Goal: Task Accomplishment & Management: Use online tool/utility

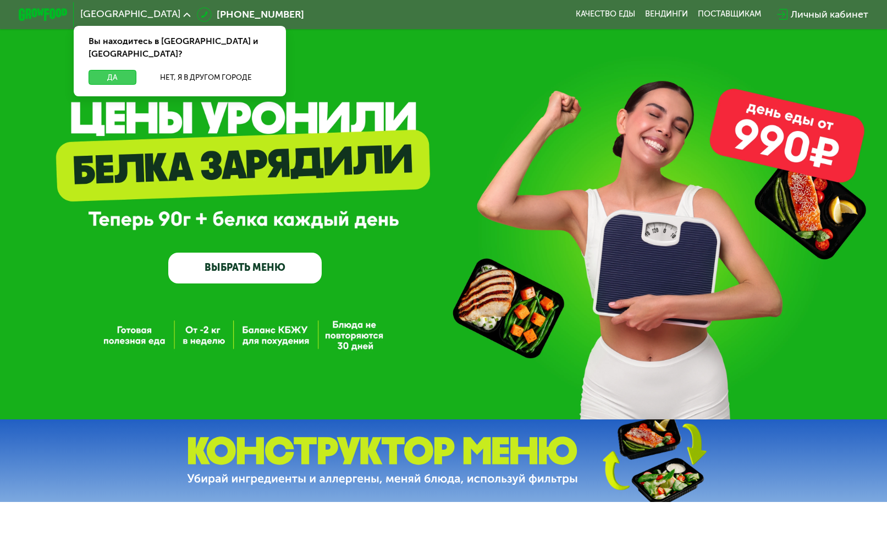
click at [119, 70] on button "Да" at bounding box center [112, 77] width 47 height 15
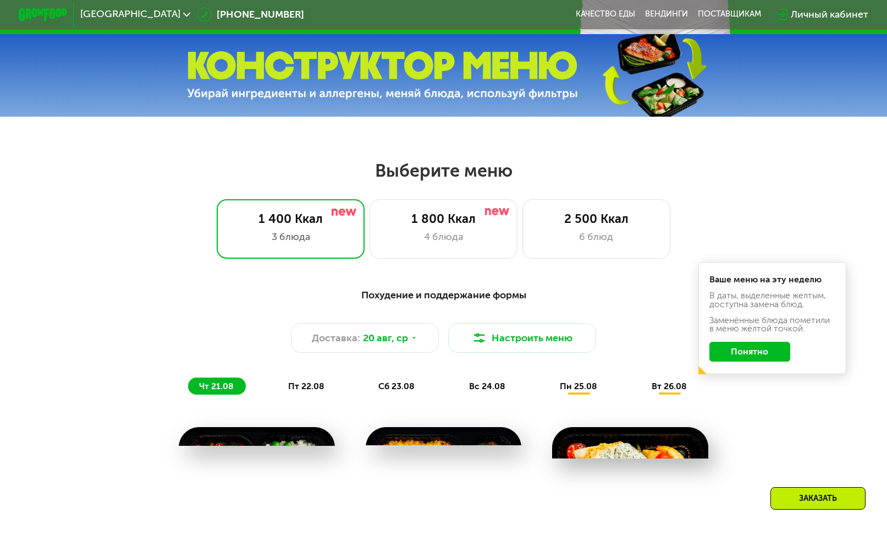
scroll to position [440, 0]
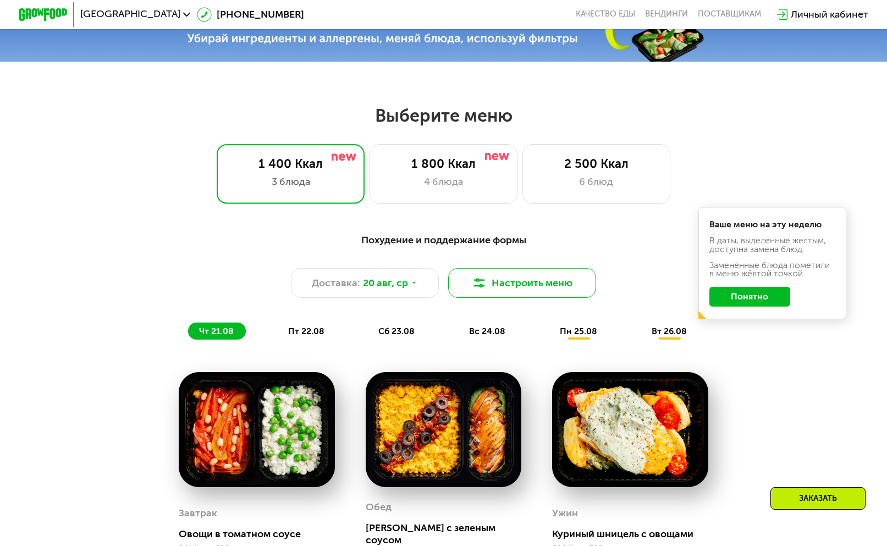
click at [542, 291] on button "Настроить меню" at bounding box center [522, 283] width 148 height 30
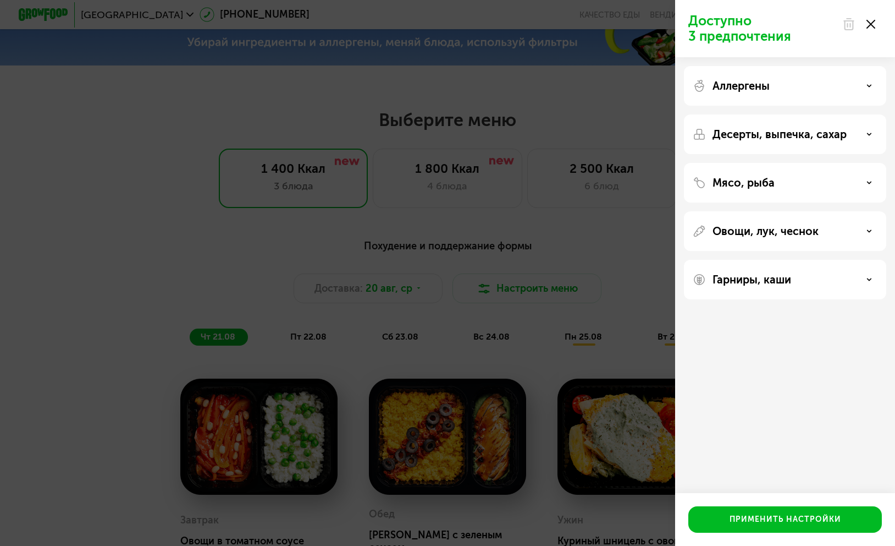
click at [541, 246] on div "Доступно 3 предпочтения Аллергены Десерты, выпечка, сахар Мясо, рыба Овощи, лук…" at bounding box center [447, 273] width 895 height 546
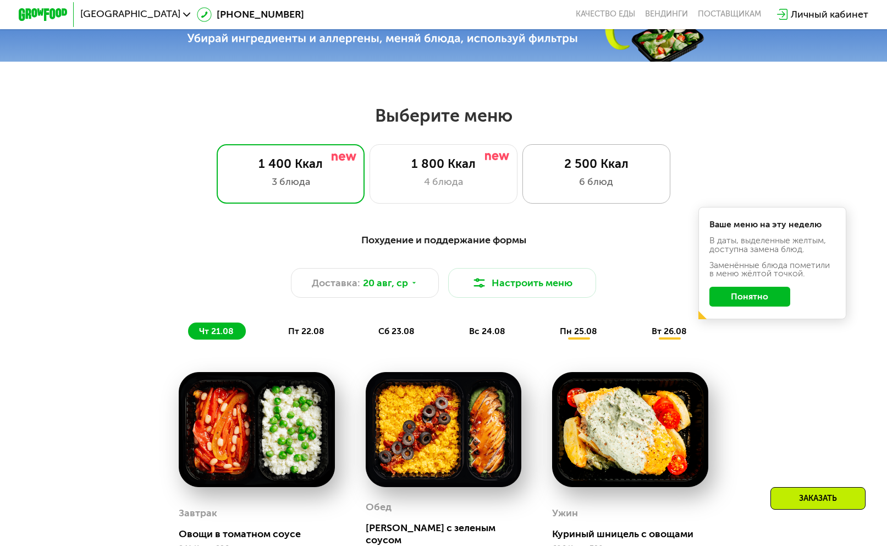
click at [598, 188] on div "6 блюд" at bounding box center [596, 181] width 122 height 15
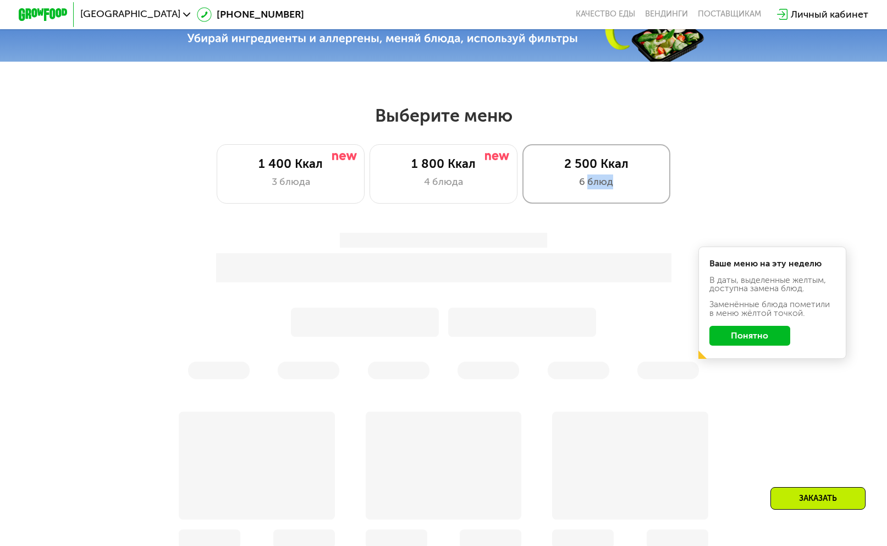
click at [598, 188] on div "6 блюд" at bounding box center [596, 181] width 122 height 15
click at [755, 345] on button "Понятно" at bounding box center [750, 336] width 80 height 20
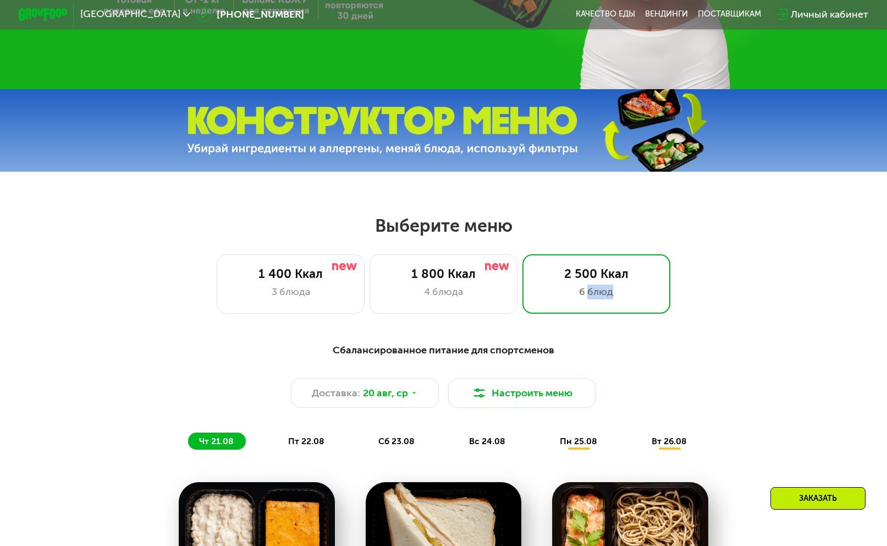
scroll to position [55, 0]
